Goal: Connect with others: Connect with others

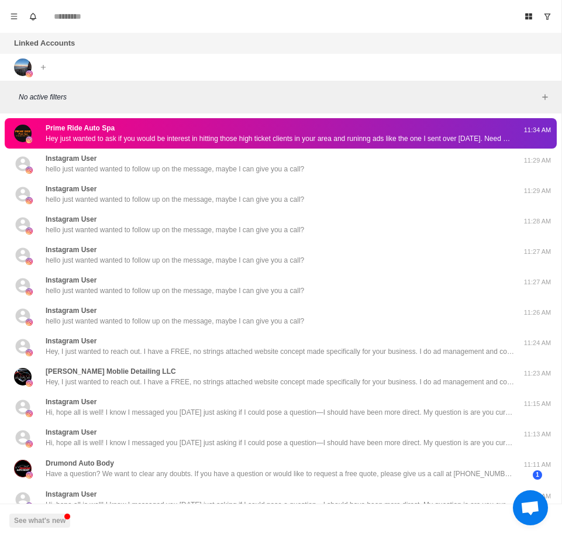
click at [489, 60] on div "Linked Accounts Connect X account Connect Instagram account" at bounding box center [281, 57] width 562 height 48
click at [44, 65] on icon "Add account" at bounding box center [43, 67] width 8 height 8
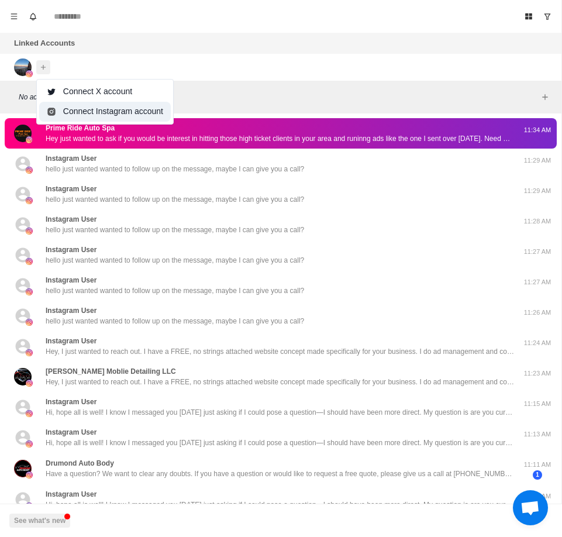
click at [118, 112] on button "Connect Instagram account" at bounding box center [105, 112] width 132 height 20
type textarea "*"
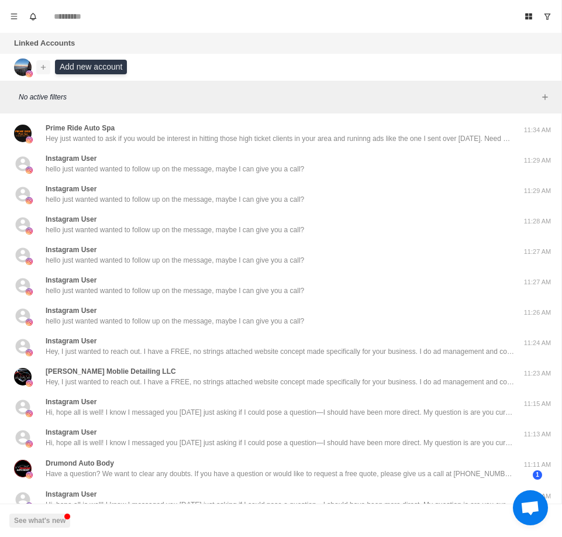
click at [44, 64] on icon "Add account" at bounding box center [43, 67] width 8 height 8
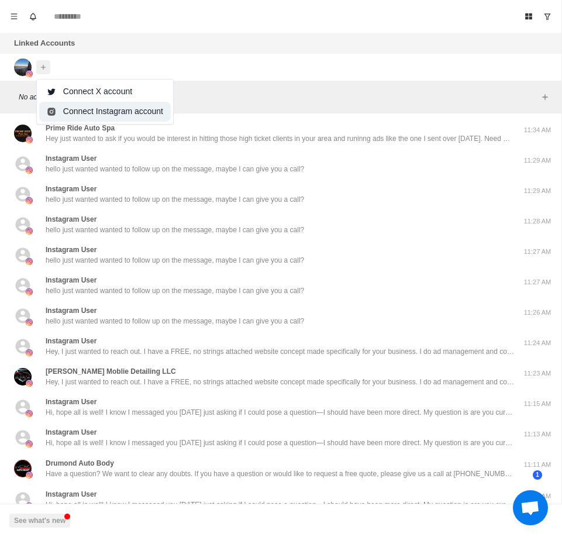
click at [84, 111] on button "Connect Instagram account" at bounding box center [105, 112] width 132 height 20
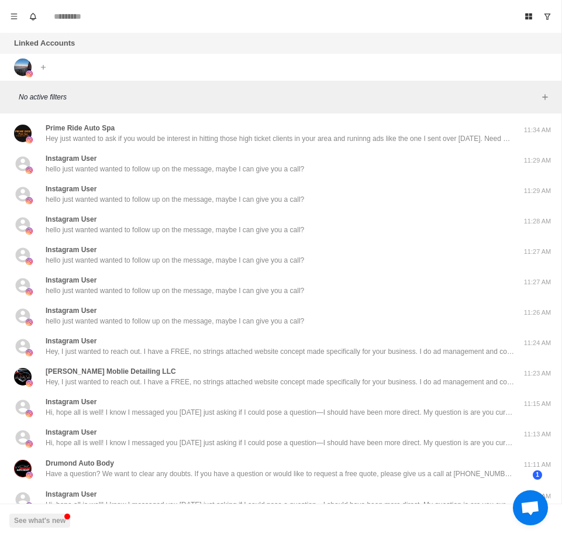
click at [52, 66] on div "Connect X account Connect Instagram account" at bounding box center [32, 67] width 64 height 27
click at [44, 66] on icon "Add account" at bounding box center [43, 67] width 8 height 8
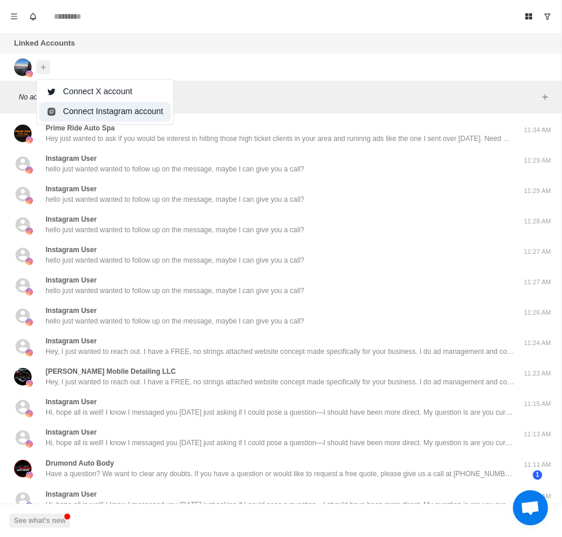
click at [76, 106] on button "Connect Instagram account" at bounding box center [105, 112] width 132 height 20
